Goal: Browse casually

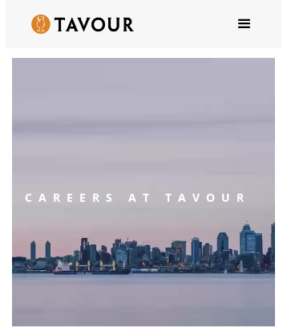
scroll to position [4726, 0]
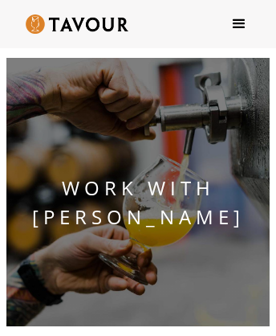
click at [117, 24] on img at bounding box center [77, 23] width 103 height 19
